Goal: Information Seeking & Learning: Learn about a topic

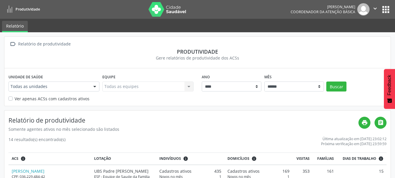
click at [95, 87] on div at bounding box center [94, 87] width 9 height 10
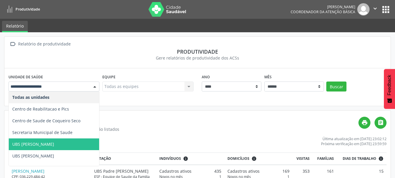
scroll to position [12, 0]
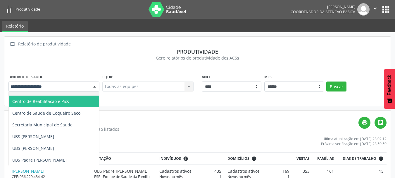
click at [62, 98] on span "Centro de Reabilitacao e Pics" at bounding box center [40, 101] width 57 height 6
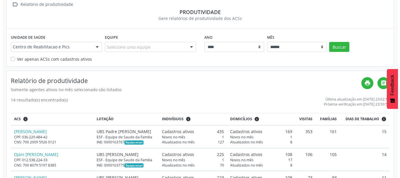
scroll to position [0, 0]
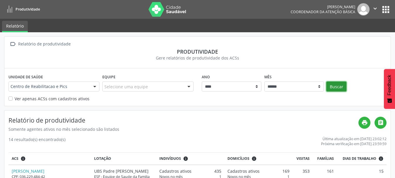
click at [342, 88] on button "Buscar" at bounding box center [337, 86] width 20 height 10
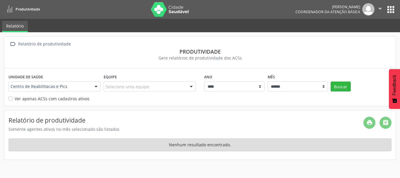
click at [97, 88] on div at bounding box center [96, 87] width 9 height 10
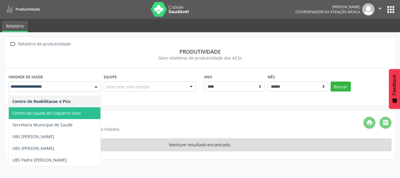
click at [81, 110] on span "Centro de Saude de Coqueiro Seco" at bounding box center [55, 113] width 92 height 12
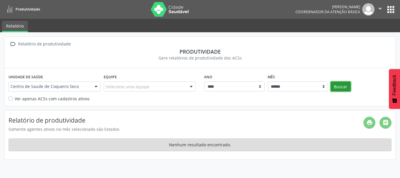
click at [339, 88] on button "Buscar" at bounding box center [340, 86] width 20 height 10
click at [97, 84] on div at bounding box center [96, 87] width 9 height 10
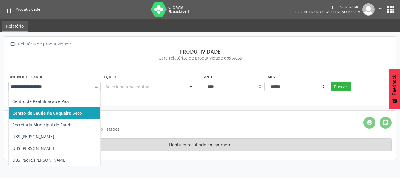
drag, startPoint x: 81, startPoint y: 121, endPoint x: 73, endPoint y: 102, distance: 20.7
click at [73, 102] on ul "Todas as unidades Centro de Reabilitacao e Pics Centro de Saude de Coqueiro Sec…" at bounding box center [55, 125] width 92 height 82
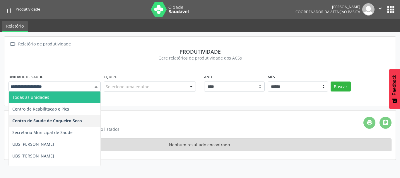
click at [62, 100] on span "Todas as unidades" at bounding box center [55, 97] width 92 height 12
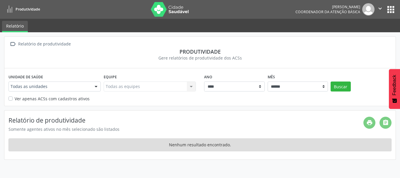
click at [391, 8] on button "apps" at bounding box center [390, 9] width 10 height 10
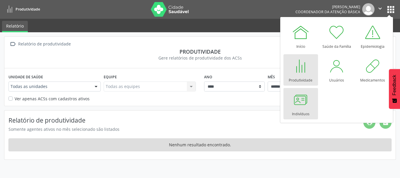
click at [298, 104] on div at bounding box center [301, 100] width 18 height 18
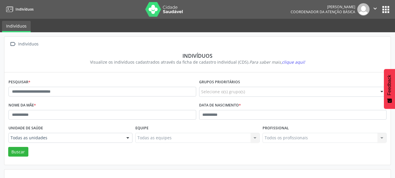
click at [388, 11] on button "apps" at bounding box center [386, 9] width 10 height 10
click at [377, 7] on icon "" at bounding box center [375, 8] width 6 height 6
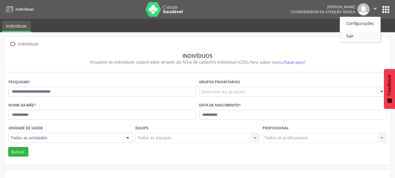
click at [364, 37] on link "Sair" at bounding box center [360, 36] width 40 height 8
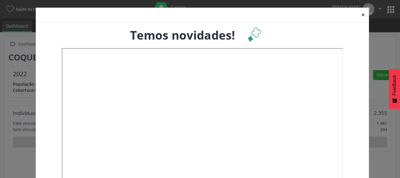
click at [360, 13] on button "×" at bounding box center [363, 15] width 12 height 14
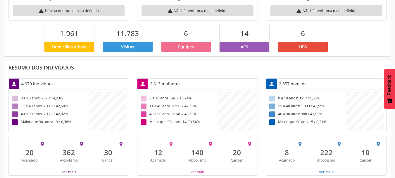
scroll to position [137, 0]
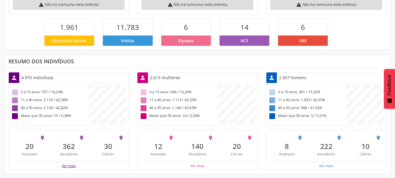
click at [76, 164] on button "Ver mais" at bounding box center [68, 166] width 15 height 6
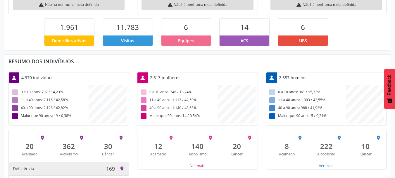
scroll to position [0, 0]
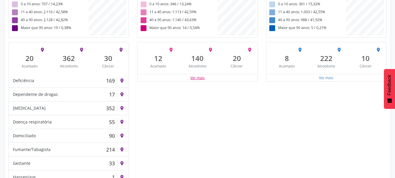
click at [204, 78] on button "Ver mais" at bounding box center [197, 78] width 15 height 6
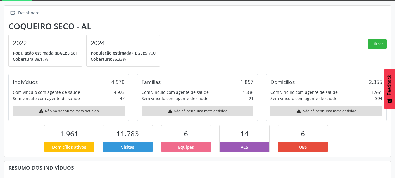
scroll to position [25, 0]
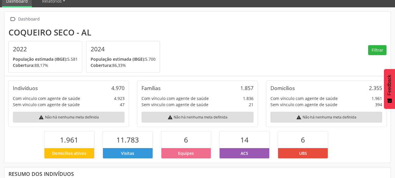
click at [224, 62] on section "Coqueiro Seco - AL 2022 População estimada (IBGE): 5.581 Cobertura: 88,17% 2024…" at bounding box center [197, 50] width 378 height 45
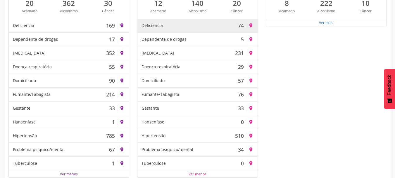
scroll to position [288, 0]
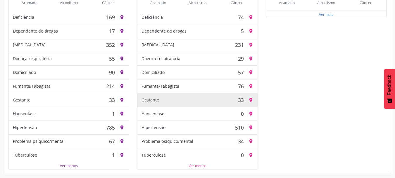
click at [222, 104] on div "Gestante 33 place" at bounding box center [198, 100] width 120 height 14
click at [205, 100] on div "Gestante 33" at bounding box center [194, 100] width 104 height 6
click at [160, 100] on div "Gestante 33" at bounding box center [194, 100] width 104 height 6
click at [249, 98] on icon "place" at bounding box center [251, 99] width 5 height 5
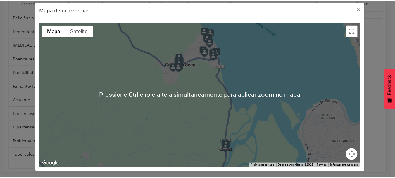
scroll to position [7, 0]
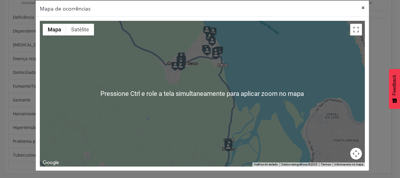
click at [360, 8] on button "×" at bounding box center [363, 8] width 12 height 14
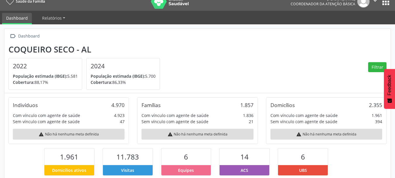
scroll to position [0, 0]
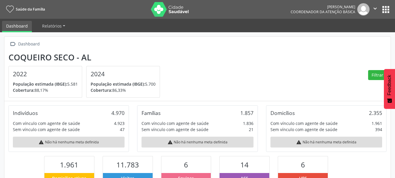
click at [387, 11] on button "apps" at bounding box center [386, 9] width 10 height 10
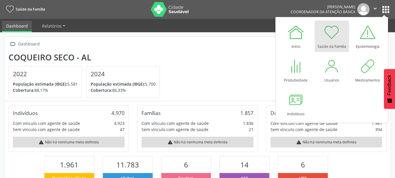
click at [340, 35] on link "Saúde da Família" at bounding box center [332, 35] width 35 height 31
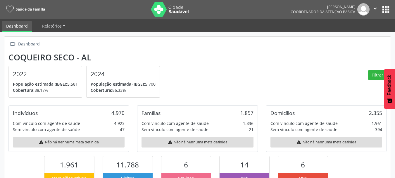
click at [180, 10] on img at bounding box center [170, 9] width 38 height 15
